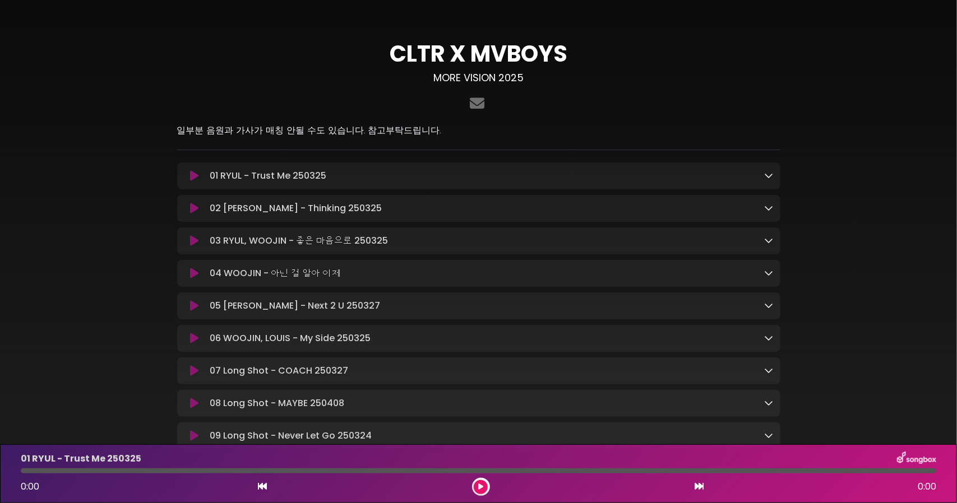
click at [196, 178] on icon at bounding box center [194, 175] width 8 height 11
click at [192, 176] on icon at bounding box center [194, 175] width 8 height 11
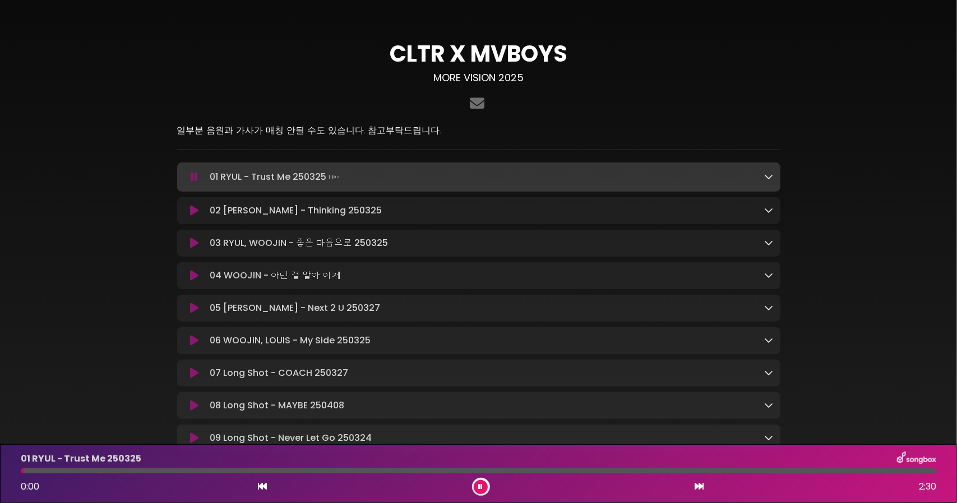
click at [391, 472] on div at bounding box center [478, 471] width 915 height 5
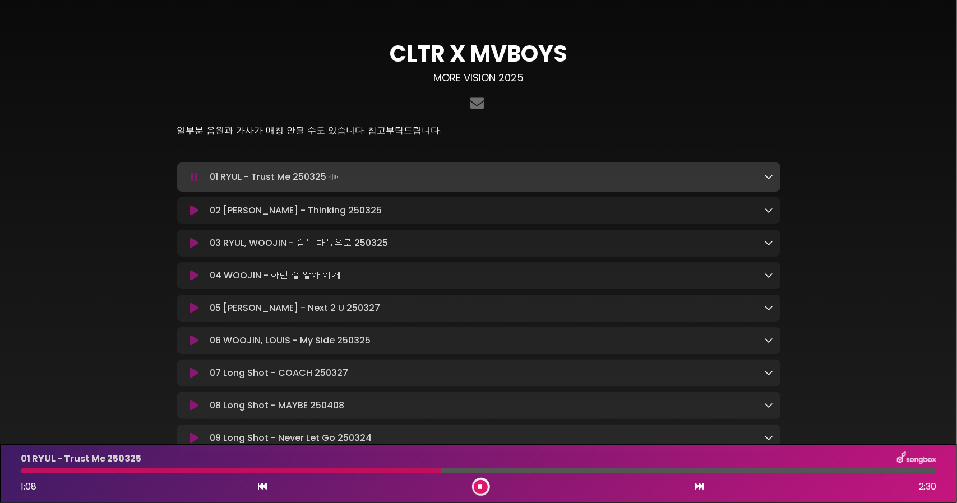
click at [192, 214] on icon at bounding box center [194, 210] width 8 height 11
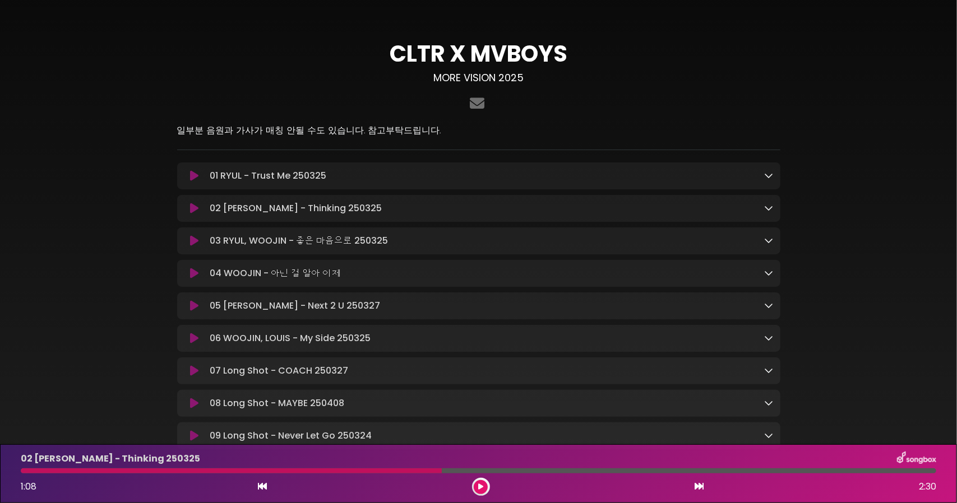
click at [381, 480] on div "1:08 2:30" at bounding box center [478, 487] width 929 height 18
click at [378, 472] on div at bounding box center [231, 471] width 421 height 5
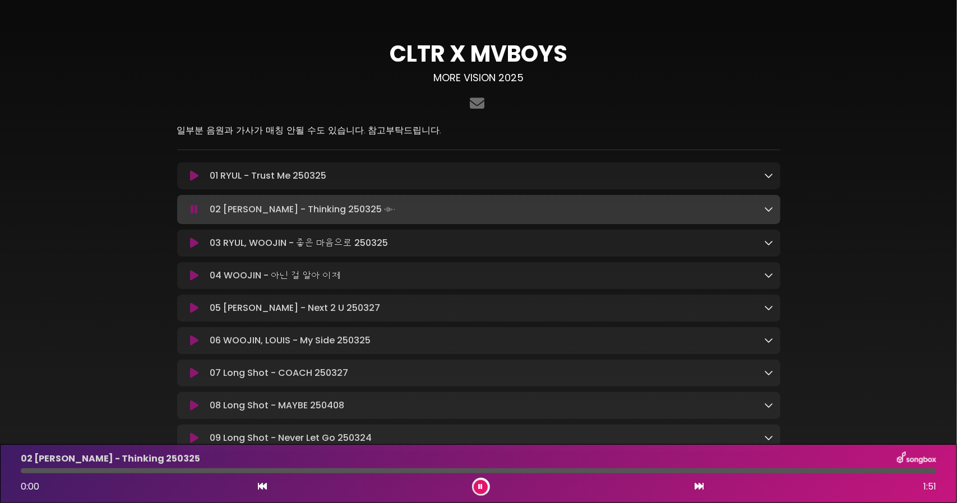
click at [531, 470] on div at bounding box center [478, 471] width 915 height 5
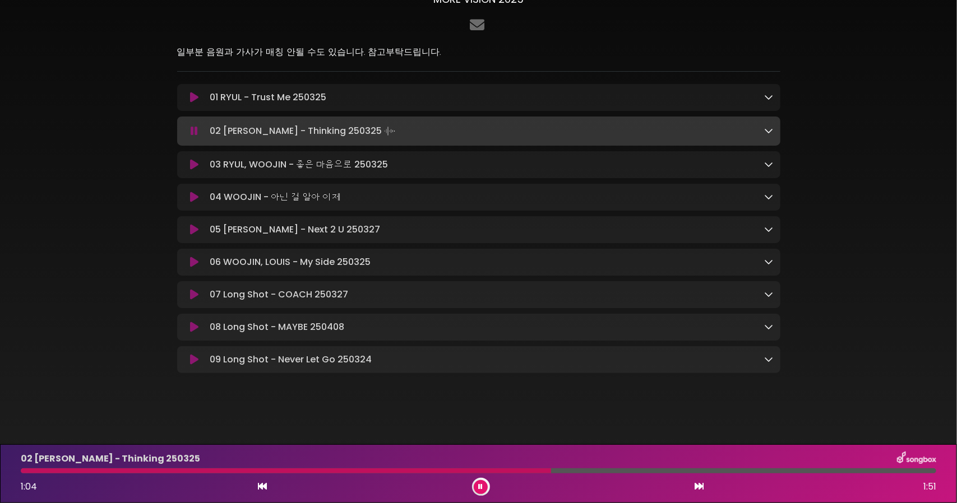
scroll to position [28, 0]
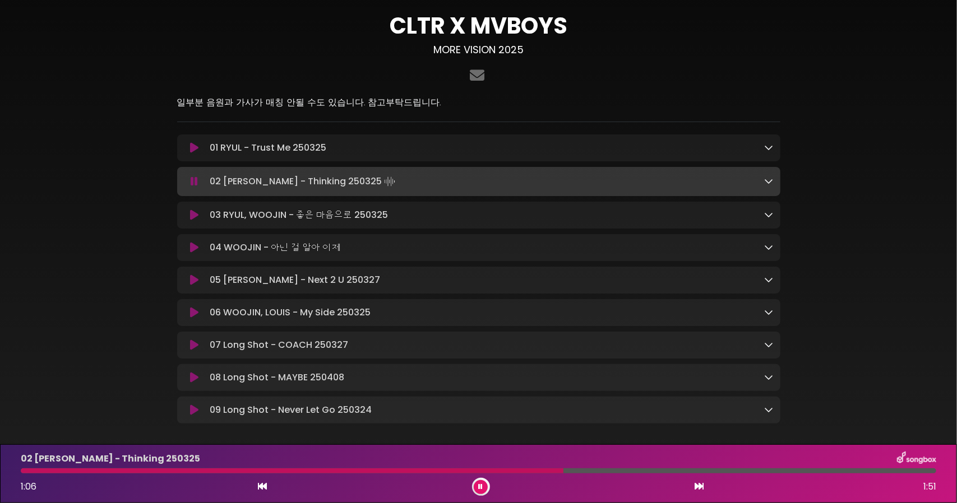
click at [196, 219] on icon at bounding box center [194, 215] width 8 height 11
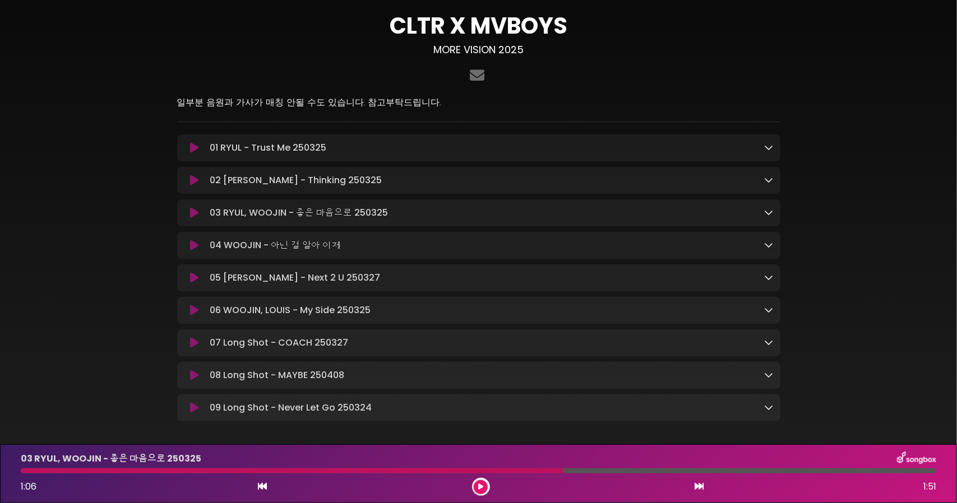
click at [305, 470] on div at bounding box center [292, 471] width 543 height 5
click at [201, 213] on button at bounding box center [195, 212] width 22 height 11
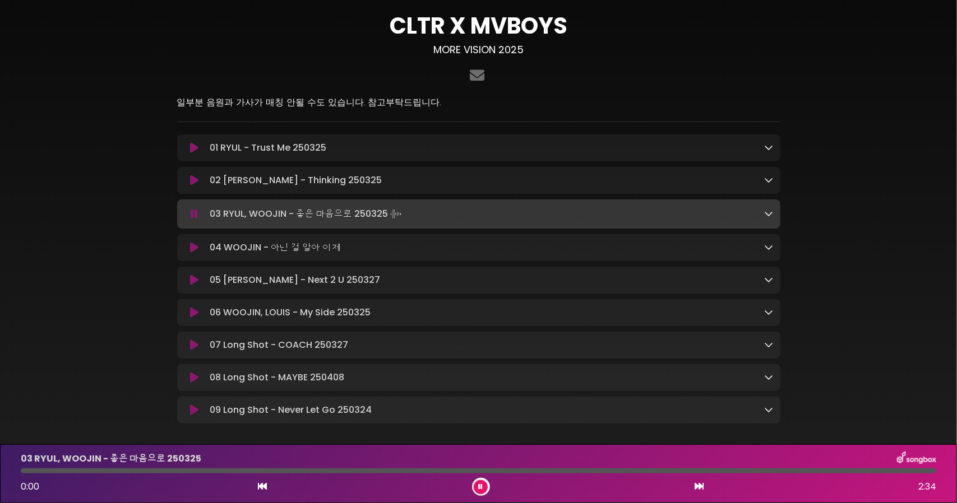
click at [384, 471] on div at bounding box center [478, 471] width 915 height 5
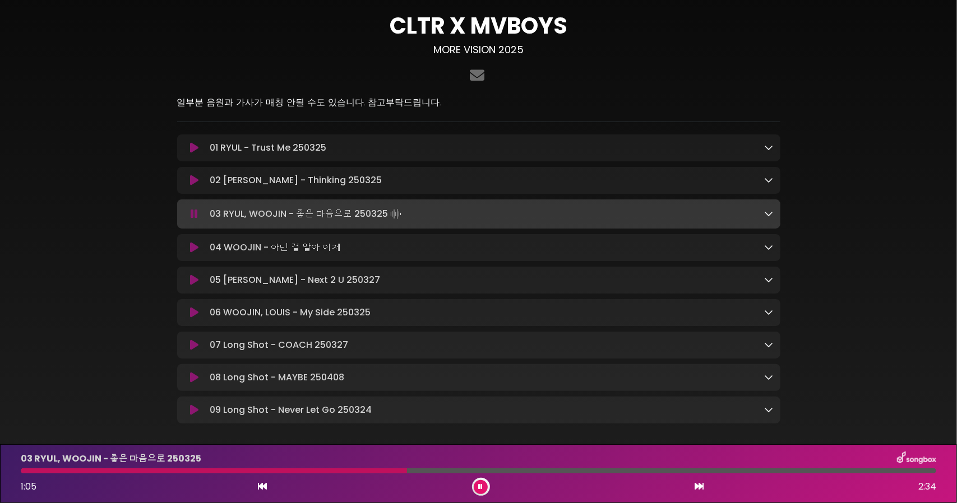
click at [617, 472] on div at bounding box center [478, 471] width 915 height 5
click at [794, 471] on div at bounding box center [478, 471] width 915 height 5
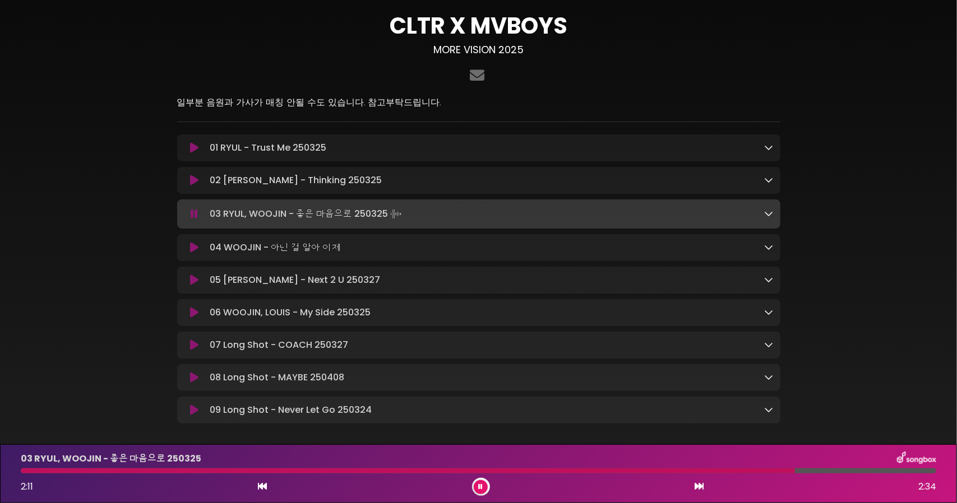
click at [870, 470] on div at bounding box center [478, 471] width 915 height 5
click at [197, 254] on div "04 WOOJIN - 아닌 걸 알아 이제 Loading Track..." at bounding box center [479, 247] width 590 height 13
click at [196, 248] on icon at bounding box center [194, 247] width 8 height 11
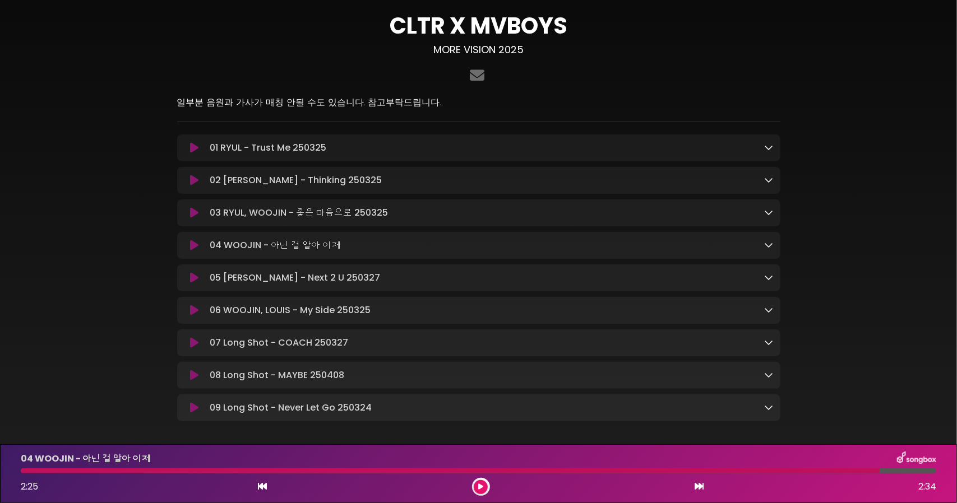
click at [324, 473] on div at bounding box center [450, 471] width 859 height 5
click at [191, 245] on icon at bounding box center [194, 245] width 8 height 11
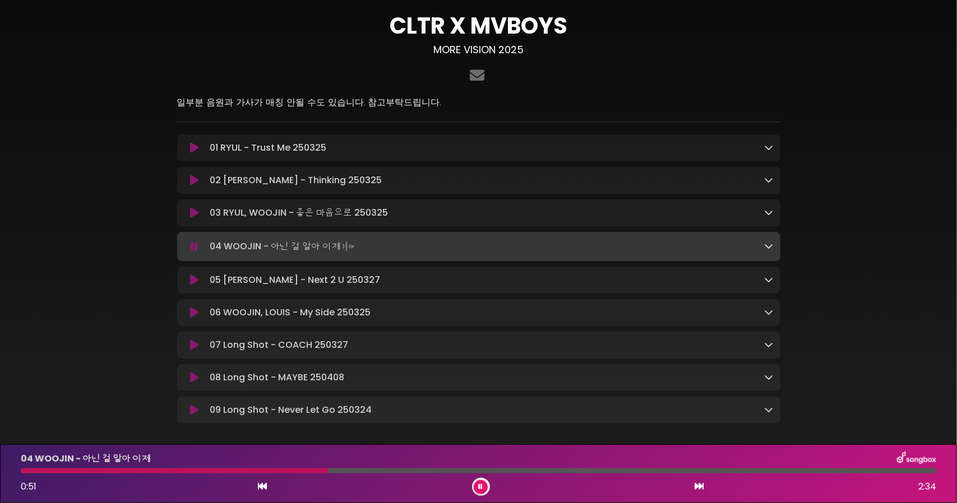
click at [335, 473] on div at bounding box center [478, 471] width 915 height 5
click at [444, 472] on div at bounding box center [478, 471] width 915 height 5
click at [623, 467] on div "04 WOOJIN - 아닌 걸 알아 이제 0:00 2:28" at bounding box center [478, 474] width 929 height 44
click at [628, 473] on div at bounding box center [478, 471] width 915 height 5
click at [189, 286] on button at bounding box center [195, 280] width 22 height 11
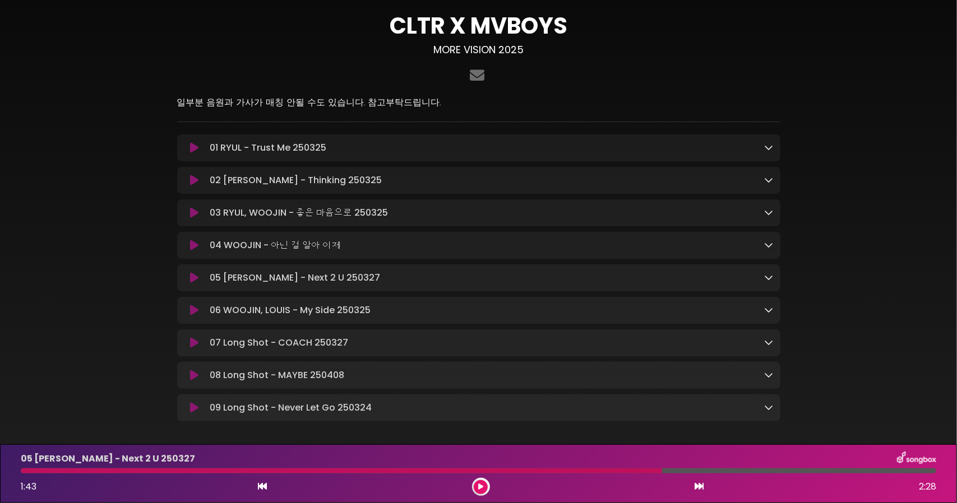
click at [196, 284] on icon at bounding box center [194, 277] width 8 height 11
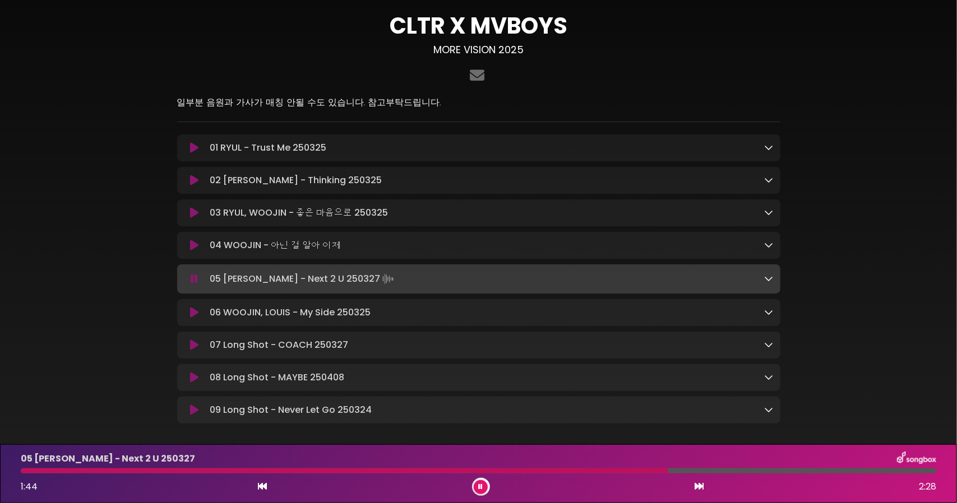
click at [595, 469] on div at bounding box center [344, 471] width 647 height 5
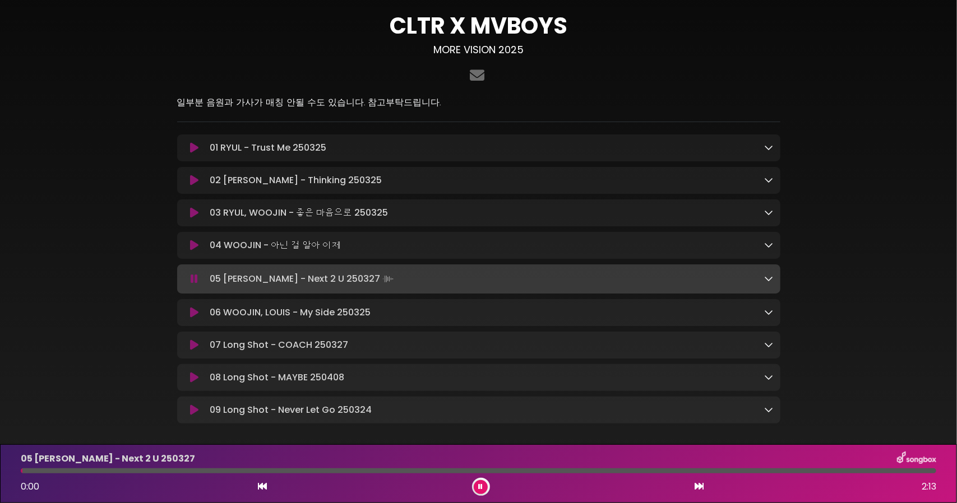
click at [483, 466] on div "05 [PERSON_NAME] - Next 2 U 250327" at bounding box center [478, 459] width 929 height 15
click at [483, 469] on div at bounding box center [478, 471] width 915 height 5
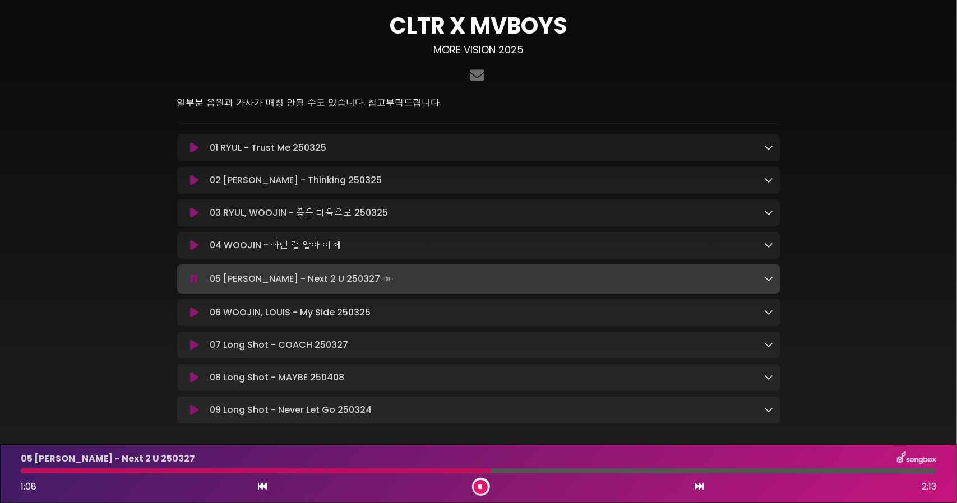
click at [203, 312] on button at bounding box center [195, 312] width 22 height 11
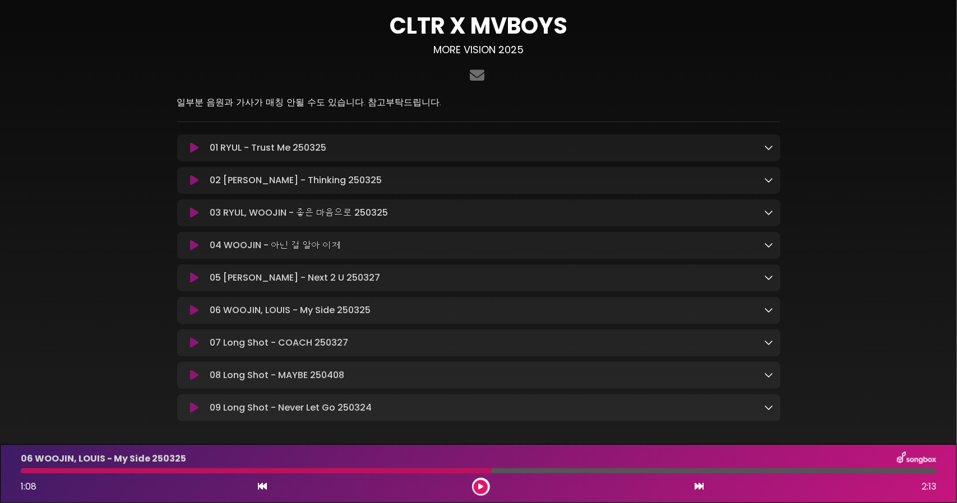
click at [198, 312] on button at bounding box center [195, 310] width 22 height 11
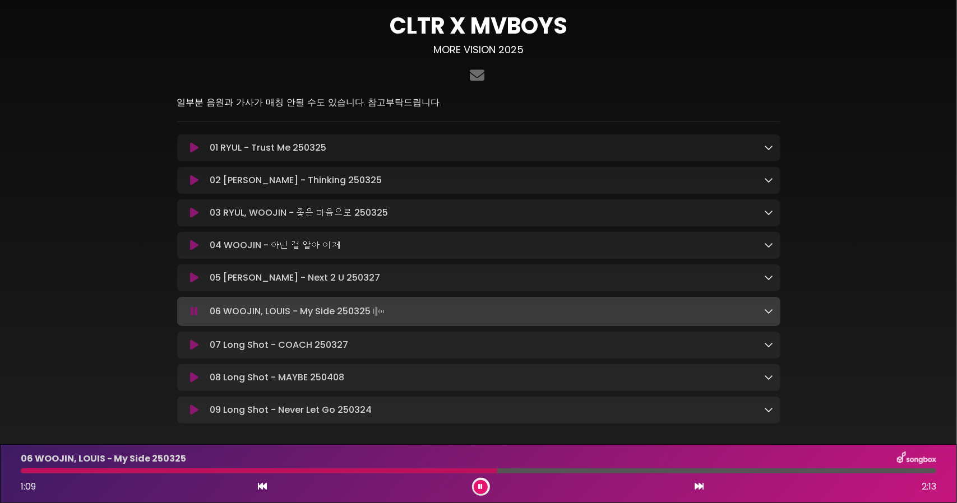
click at [471, 470] on div at bounding box center [259, 471] width 476 height 5
click at [479, 485] on icon at bounding box center [481, 487] width 4 height 7
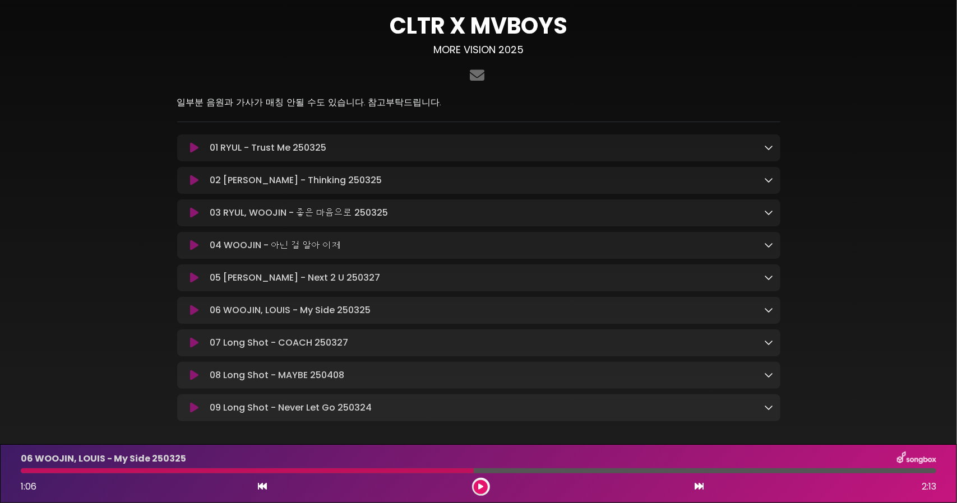
click at [189, 312] on button at bounding box center [195, 310] width 22 height 11
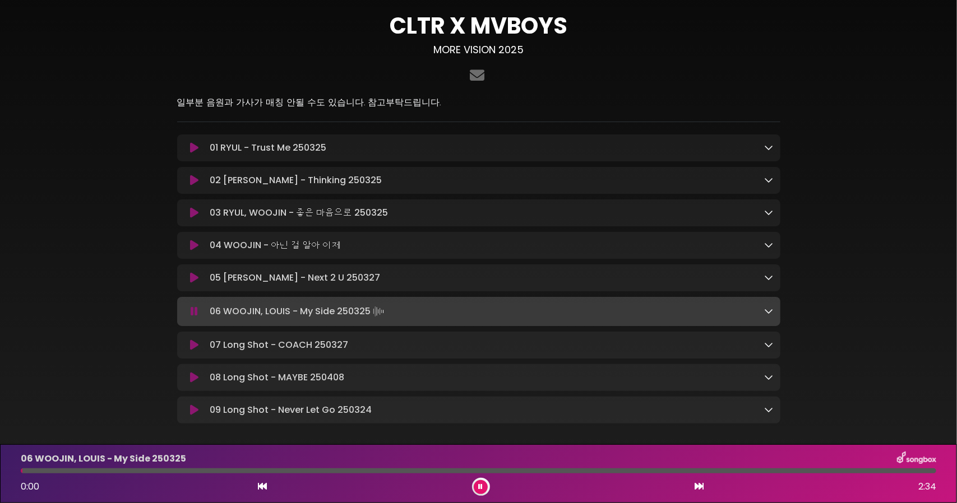
click at [333, 471] on div at bounding box center [478, 471] width 915 height 5
click at [534, 472] on div at bounding box center [478, 471] width 915 height 5
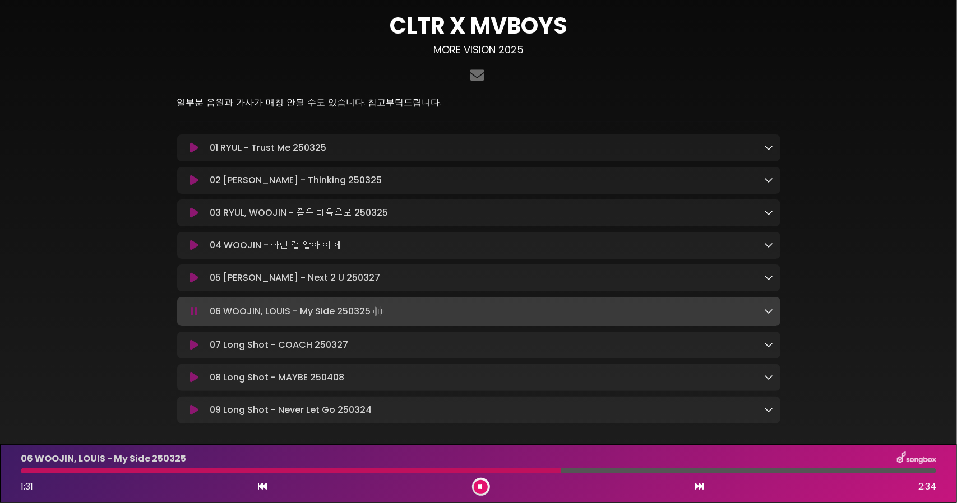
click at [485, 486] on button at bounding box center [481, 487] width 14 height 14
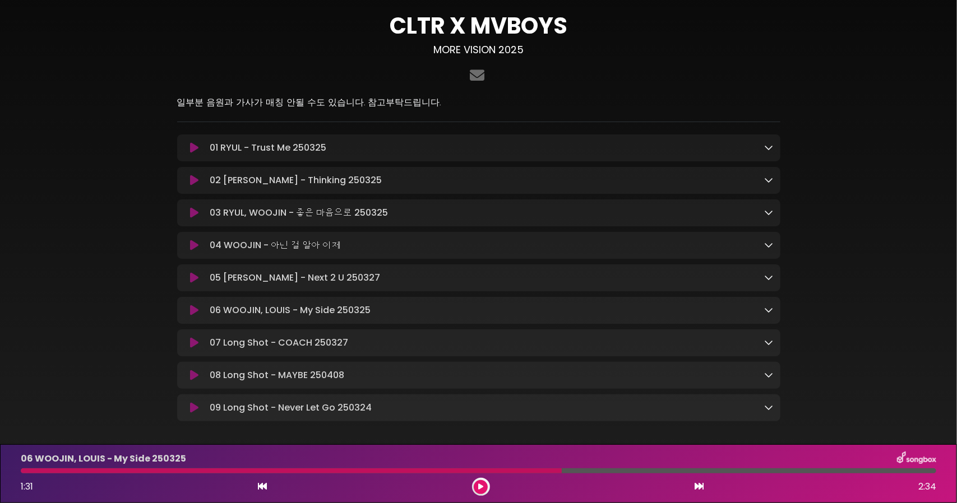
click at [202, 356] on div "07 Long Shot - COACH 250327 Loading Track... Your Feedback" at bounding box center [478, 343] width 603 height 27
click at [200, 349] on button at bounding box center [195, 342] width 22 height 11
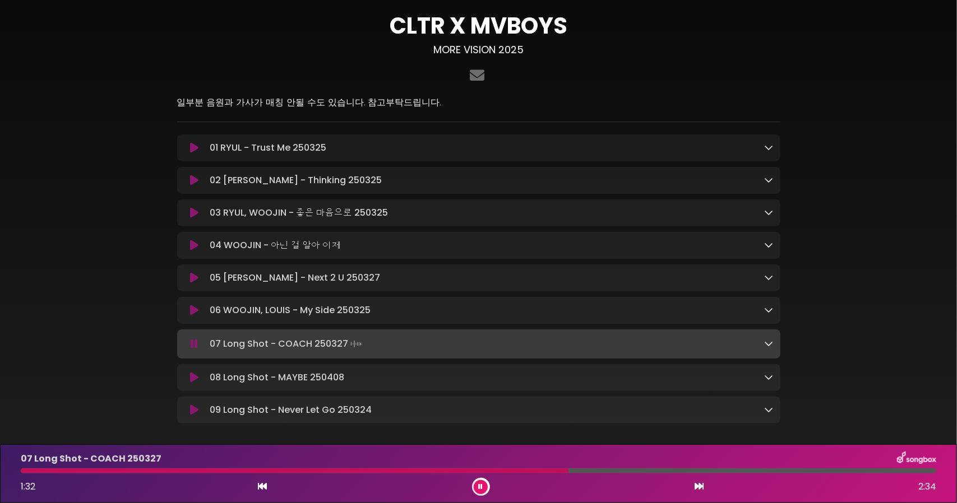
click at [546, 470] on div at bounding box center [295, 471] width 548 height 5
click at [551, 468] on div "07 Long Shot - COACH [DATE] 1:27 2:32" at bounding box center [478, 474] width 929 height 44
click at [483, 487] on button at bounding box center [481, 487] width 14 height 14
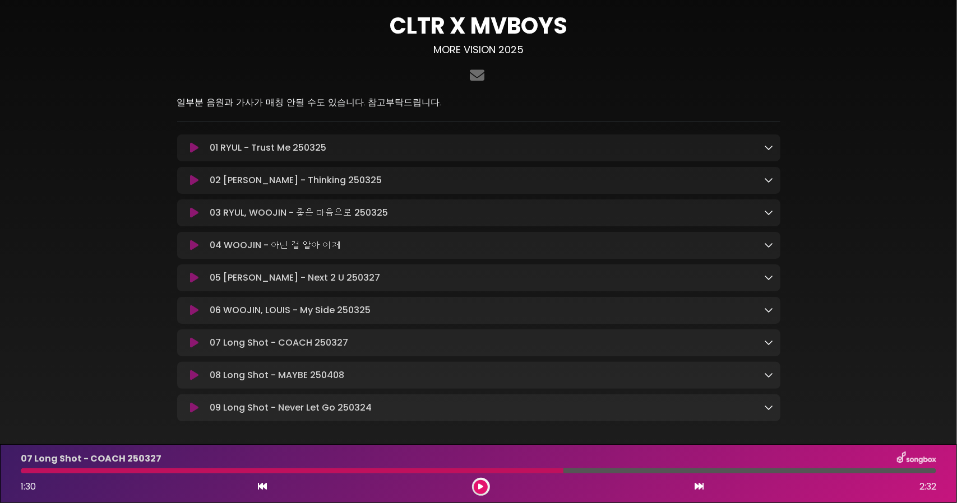
click at [187, 376] on button at bounding box center [195, 375] width 22 height 11
click at [189, 378] on button at bounding box center [195, 375] width 22 height 11
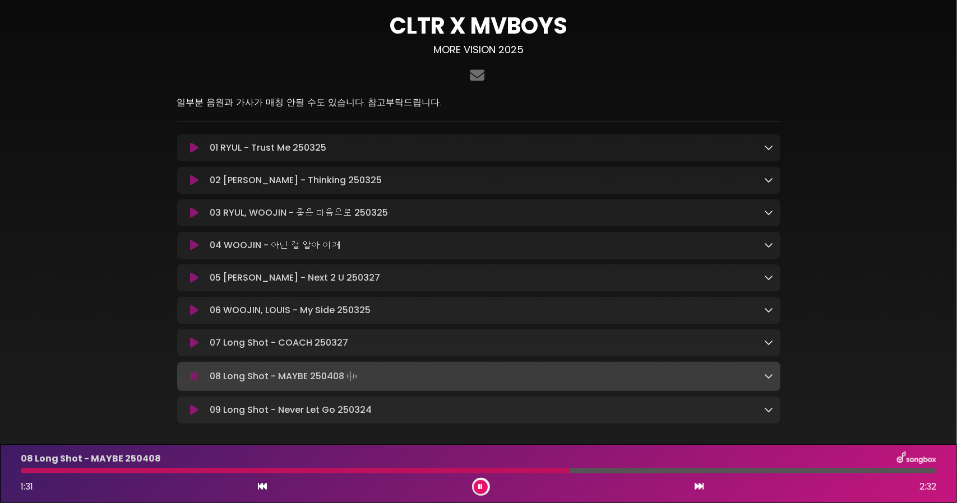
click at [540, 475] on div "08 Long Shot - MAYBE [DATE] 1:31 2:32" at bounding box center [478, 474] width 929 height 44
click at [604, 474] on div "08 Long Shot - MAYBE [DATE] 1:31 2:32" at bounding box center [478, 474] width 929 height 44
click at [608, 468] on div "08 Long Shot - MAYBE [DATE] 1:32 2:32" at bounding box center [478, 474] width 929 height 44
click at [656, 469] on div at bounding box center [478, 471] width 915 height 5
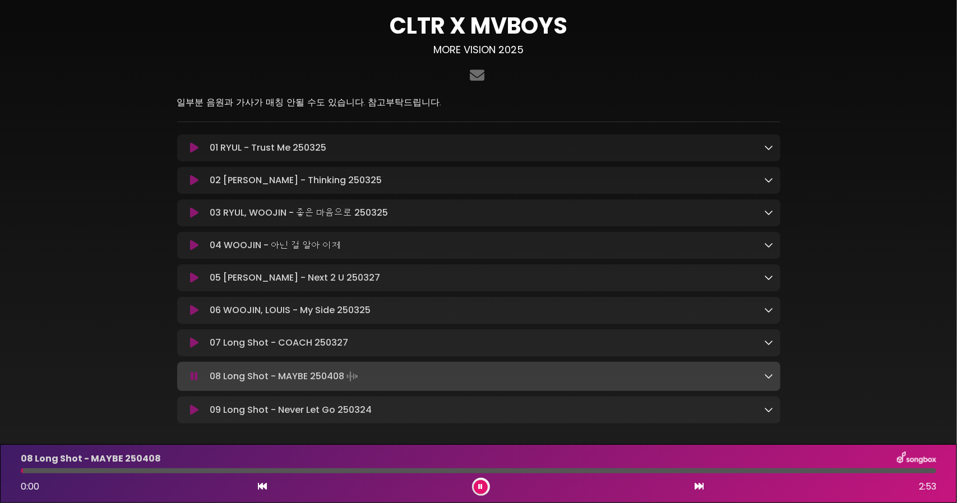
click at [188, 410] on button at bounding box center [195, 410] width 22 height 11
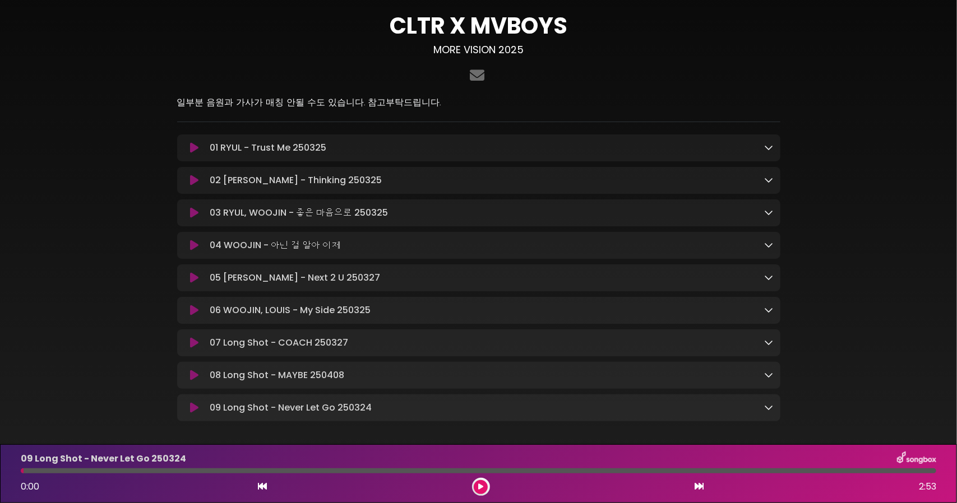
click at [191, 414] on icon at bounding box center [194, 407] width 8 height 11
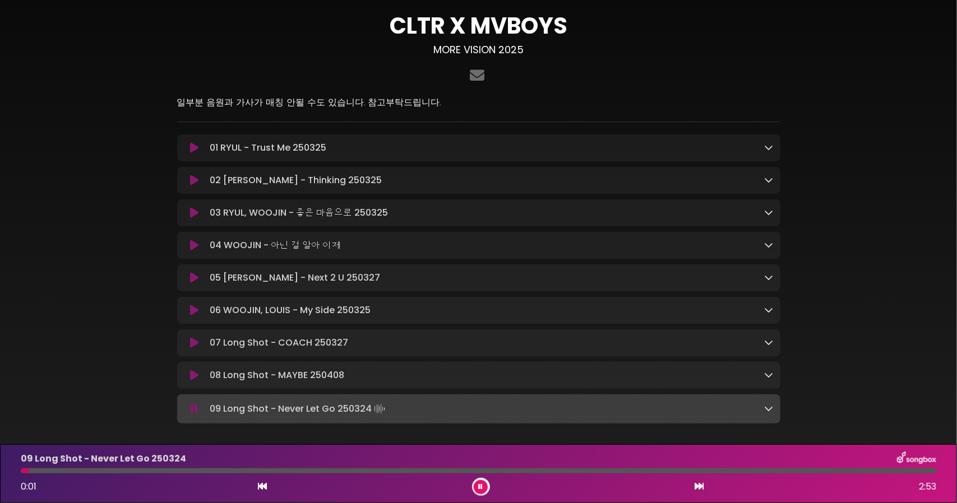
click at [547, 475] on div "09 Long Shot - Never Let Go [DATE] 0:01 2:53" at bounding box center [478, 474] width 929 height 44
click at [547, 467] on div "09 Long Shot - Never Let Go [DATE] 0:01 2:53" at bounding box center [478, 474] width 929 height 44
click at [547, 467] on div "09 Long Shot - Never Let Go [DATE] 0:00 2:53" at bounding box center [478, 474] width 929 height 44
click at [546, 472] on div at bounding box center [478, 471] width 915 height 5
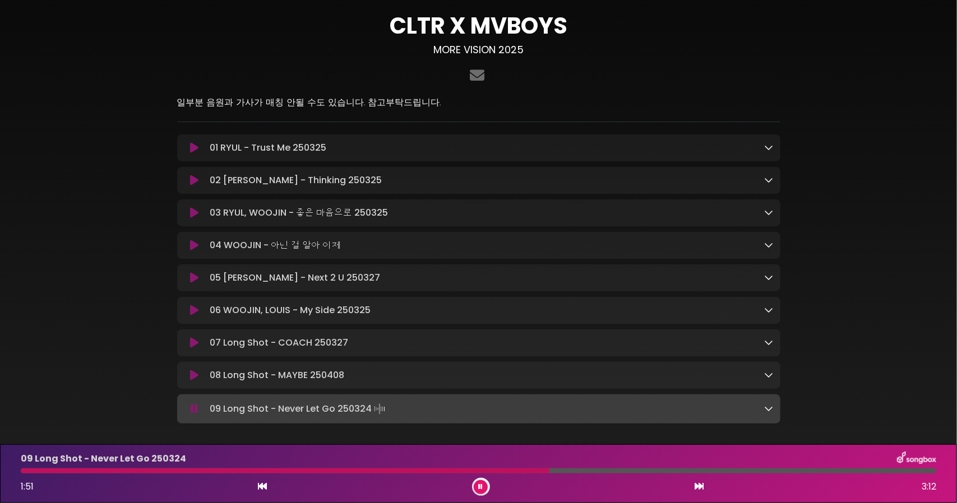
click at [479, 487] on icon at bounding box center [481, 487] width 4 height 7
